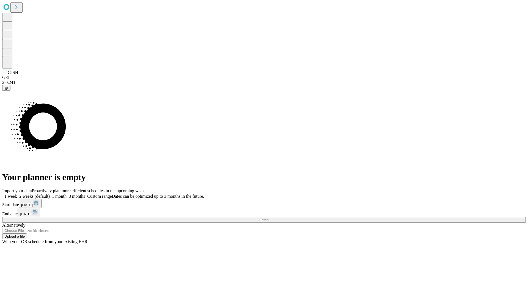
click at [17, 194] on label "1 week" at bounding box center [9, 196] width 15 height 5
click at [268, 218] on span "Fetch" at bounding box center [263, 220] width 9 height 4
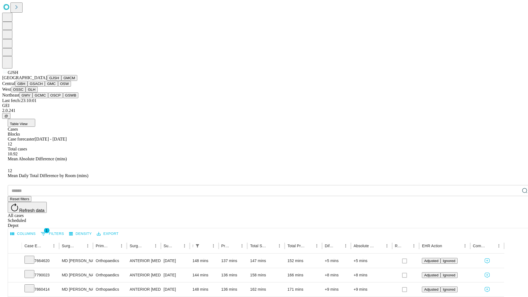
click at [61, 81] on button "GMCM" at bounding box center [69, 78] width 16 height 6
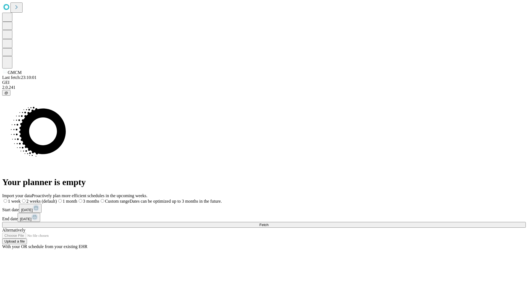
click at [21, 199] on label "1 week" at bounding box center [11, 201] width 18 height 5
click at [268, 223] on span "Fetch" at bounding box center [263, 225] width 9 height 4
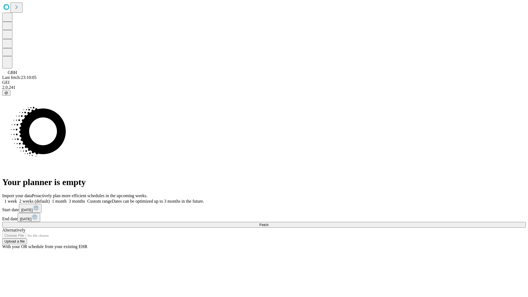
click at [17, 199] on label "1 week" at bounding box center [9, 201] width 15 height 5
click at [268, 223] on span "Fetch" at bounding box center [263, 225] width 9 height 4
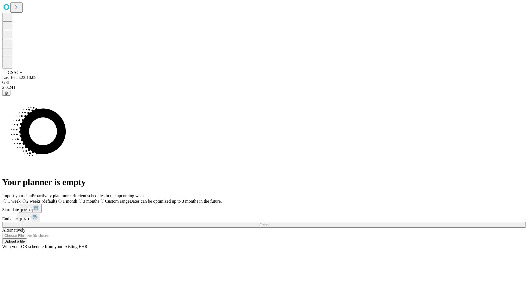
click at [21, 199] on label "1 week" at bounding box center [11, 201] width 18 height 5
click at [268, 223] on span "Fetch" at bounding box center [263, 225] width 9 height 4
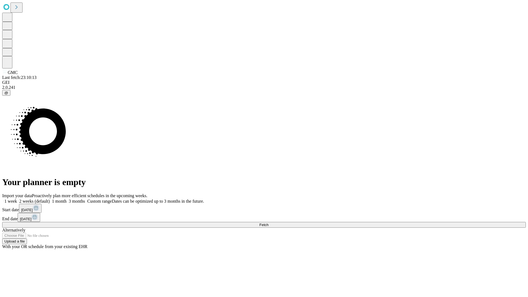
click at [17, 199] on label "1 week" at bounding box center [9, 201] width 15 height 5
click at [268, 223] on span "Fetch" at bounding box center [263, 225] width 9 height 4
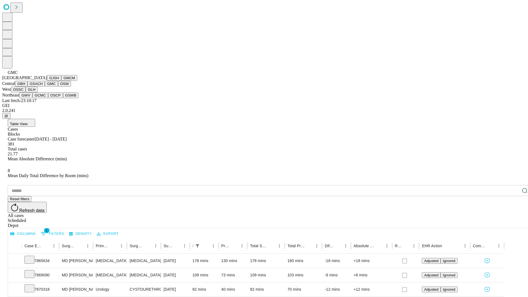
click at [58, 87] on button "OSW" at bounding box center [64, 84] width 13 height 6
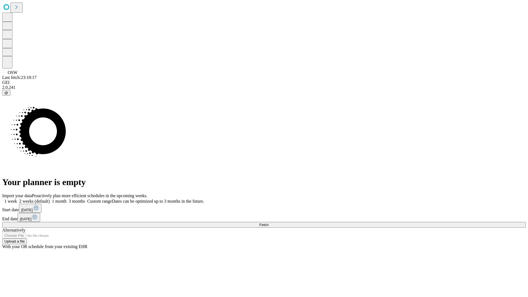
click at [17, 199] on label "1 week" at bounding box center [9, 201] width 15 height 5
click at [268, 223] on span "Fetch" at bounding box center [263, 225] width 9 height 4
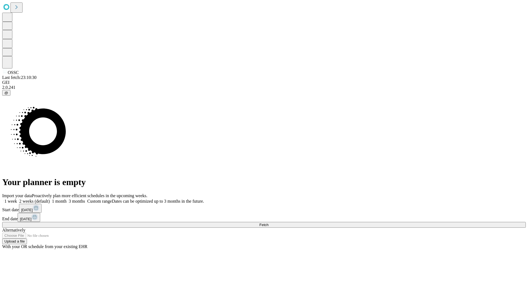
click at [17, 199] on label "1 week" at bounding box center [9, 201] width 15 height 5
click at [268, 223] on span "Fetch" at bounding box center [263, 225] width 9 height 4
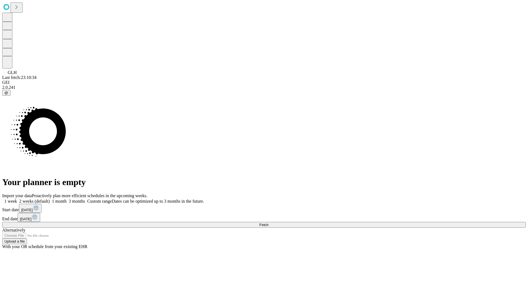
click at [17, 199] on label "1 week" at bounding box center [9, 201] width 15 height 5
click at [268, 223] on span "Fetch" at bounding box center [263, 225] width 9 height 4
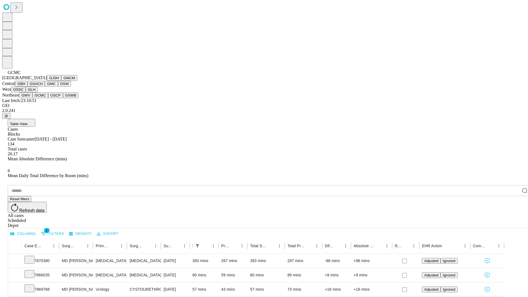
click at [48, 98] on button "OSCP" at bounding box center [55, 95] width 15 height 6
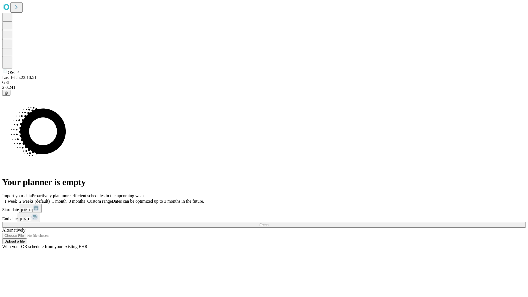
click at [17, 199] on label "1 week" at bounding box center [9, 201] width 15 height 5
click at [268, 223] on span "Fetch" at bounding box center [263, 225] width 9 height 4
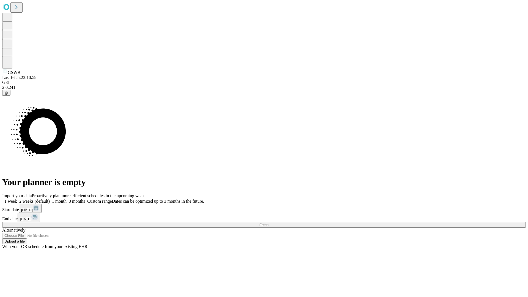
click at [17, 199] on label "1 week" at bounding box center [9, 201] width 15 height 5
click at [268, 223] on span "Fetch" at bounding box center [263, 225] width 9 height 4
